Goal: Task Accomplishment & Management: Manage account settings

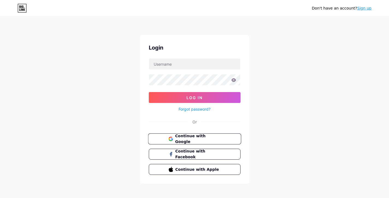
click at [195, 136] on button "Continue with Google" at bounding box center [194, 139] width 93 height 11
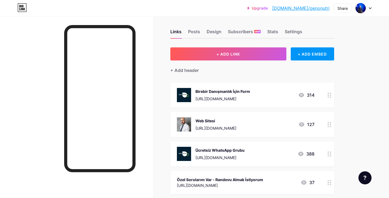
scroll to position [8, 0]
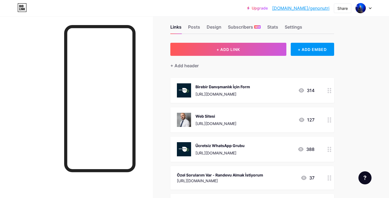
click at [302, 148] on icon at bounding box center [300, 149] width 5 height 4
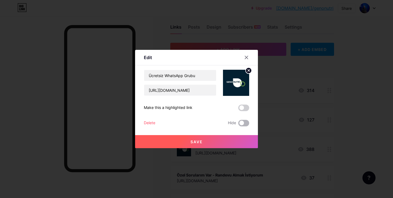
click at [240, 124] on span at bounding box center [243, 123] width 11 height 7
click at [238, 125] on input "checkbox" at bounding box center [238, 125] width 0 height 0
click at [229, 137] on button "Save" at bounding box center [196, 141] width 123 height 13
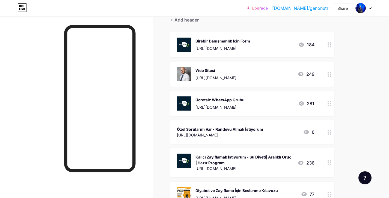
scroll to position [47, 0]
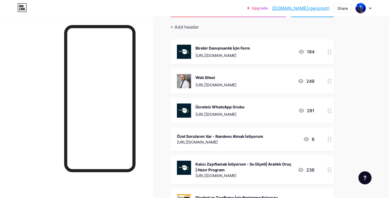
click at [329, 109] on icon at bounding box center [330, 110] width 4 height 5
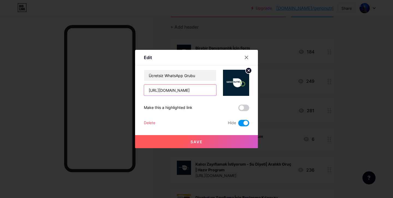
click at [202, 92] on input "https://chat.whatsapp.com/HSorpeW07tjCYRLDvCiY8t" at bounding box center [180, 90] width 72 height 11
click at [177, 76] on input "Ücretsiz WhatsApp Grubu" at bounding box center [180, 75] width 72 height 11
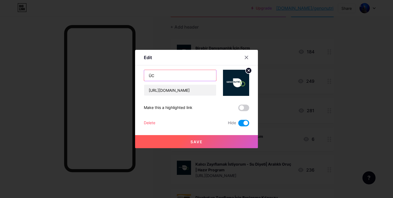
type input "Ü"
type input "Bülten"
click at [170, 91] on input "https://chat.whatsapp.com/HSorpeW07tjCYRLDvCiY8t" at bounding box center [180, 90] width 72 height 11
click at [169, 90] on input "https://chat.whatsapp.com/HSorpeW07tjCYRLDvCiY8t" at bounding box center [180, 90] width 72 height 11
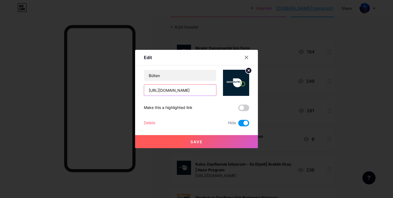
click at [169, 90] on input "https://chat.whatsapp.com/HSorpeW07tjCYRLDvCiY8t" at bounding box center [180, 90] width 72 height 11
paste input "azarshirinov.substack.com/"
type input "https://azarshirinov.substack.com/"
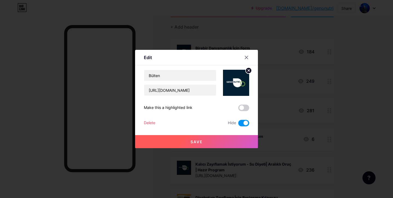
click at [203, 142] on button "Save" at bounding box center [196, 141] width 123 height 13
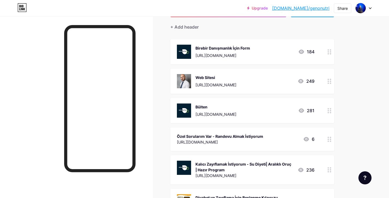
click at [325, 110] on div at bounding box center [329, 110] width 9 height 25
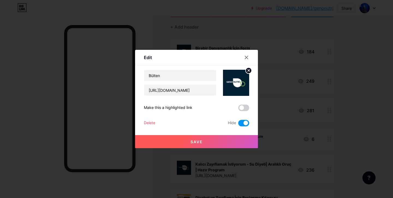
click at [242, 120] on span at bounding box center [243, 123] width 11 height 7
click at [238, 125] on input "checkbox" at bounding box center [238, 125] width 0 height 0
click at [223, 137] on button "Save" at bounding box center [196, 141] width 123 height 13
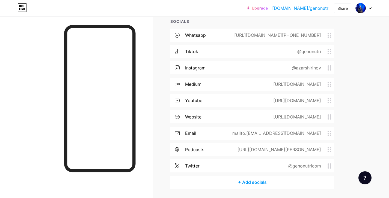
scroll to position [345, 0]
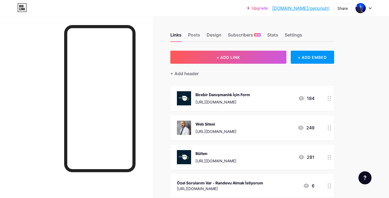
click at [321, 9] on link "[DOMAIN_NAME]/genonutri" at bounding box center [300, 8] width 57 height 7
